Goal: Register for event/course

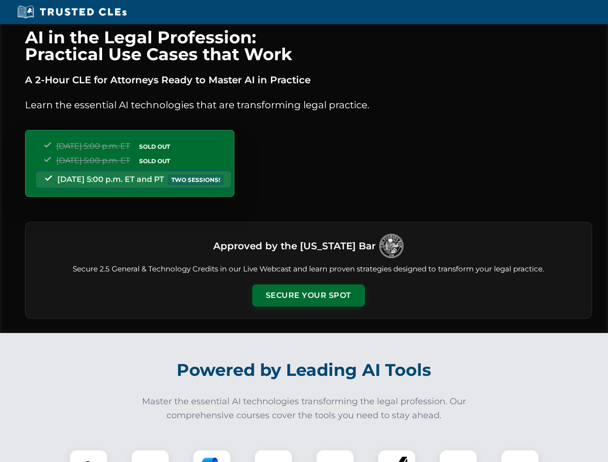
click at [308, 295] on button "Secure Your Spot" at bounding box center [308, 295] width 113 height 22
click at [89, 456] on img at bounding box center [89, 469] width 28 height 28
click at [150, 456] on div at bounding box center [150, 468] width 38 height 38
click at [212, 456] on div at bounding box center [211, 468] width 38 height 38
